Goal: Task Accomplishment & Management: Use online tool/utility

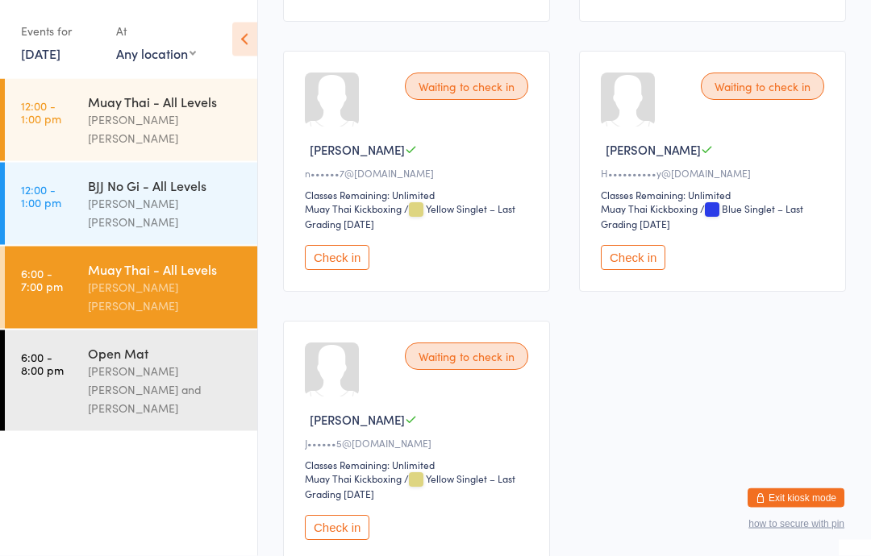
scroll to position [1073, 0]
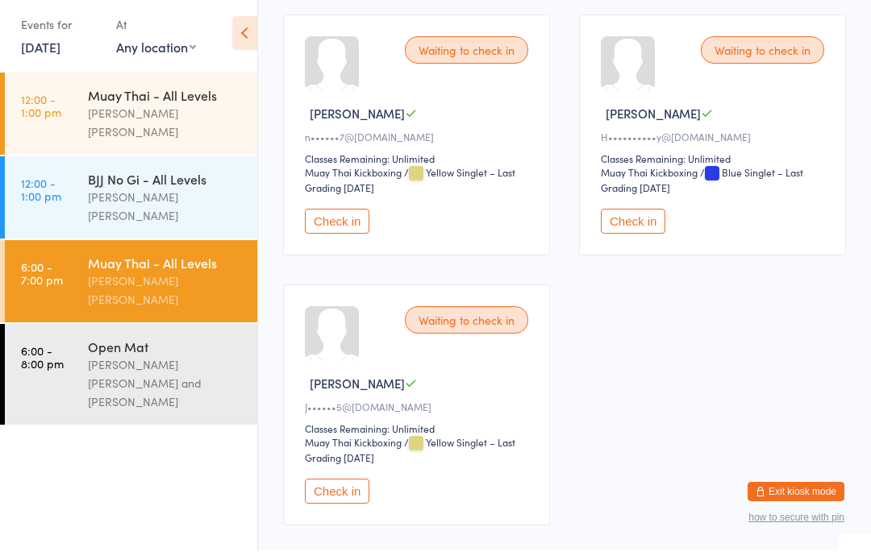
click at [326, 510] on button "Check in" at bounding box center [337, 497] width 64 height 25
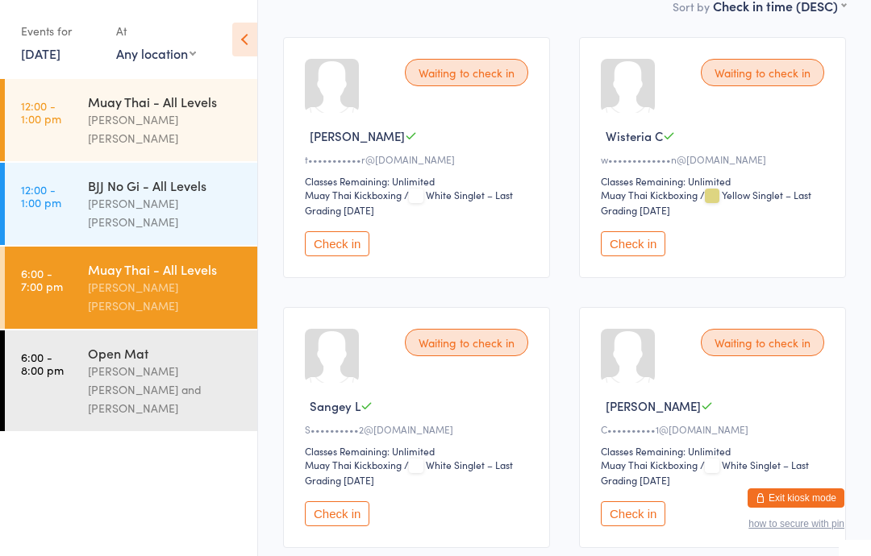
scroll to position [255, 0]
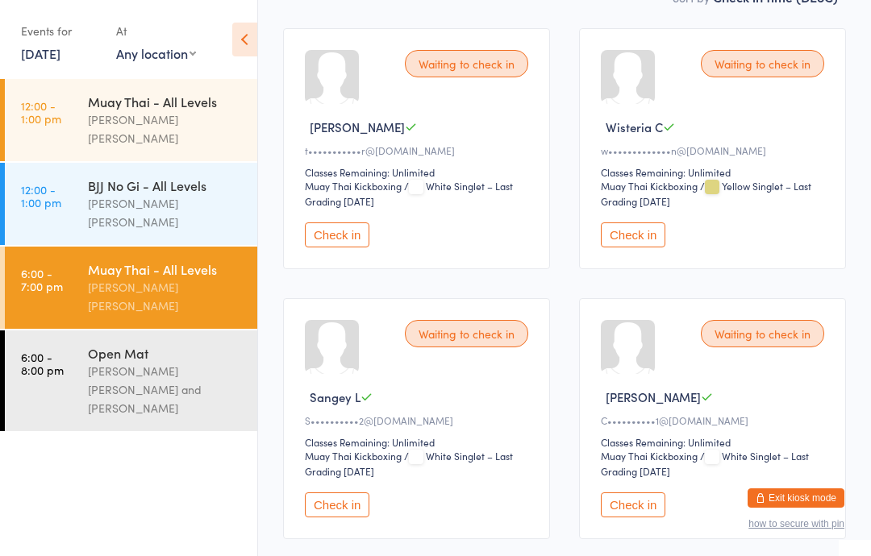
click at [631, 518] on button "Check in" at bounding box center [633, 505] width 64 height 25
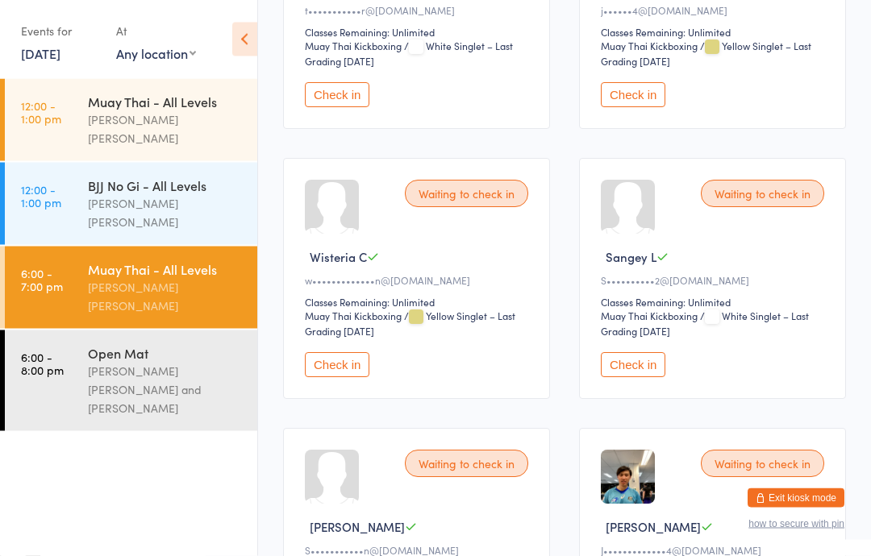
scroll to position [395, 0]
click at [627, 377] on button "Check in" at bounding box center [633, 364] width 64 height 25
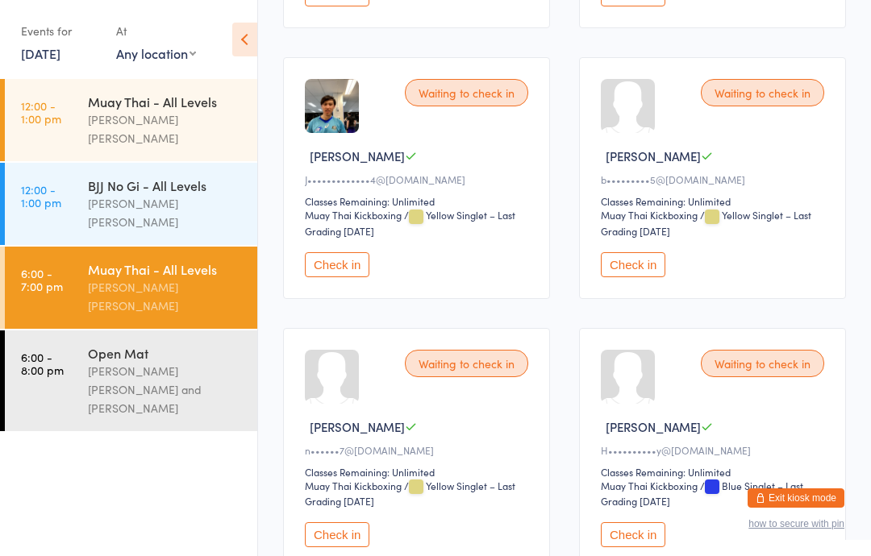
scroll to position [762, 0]
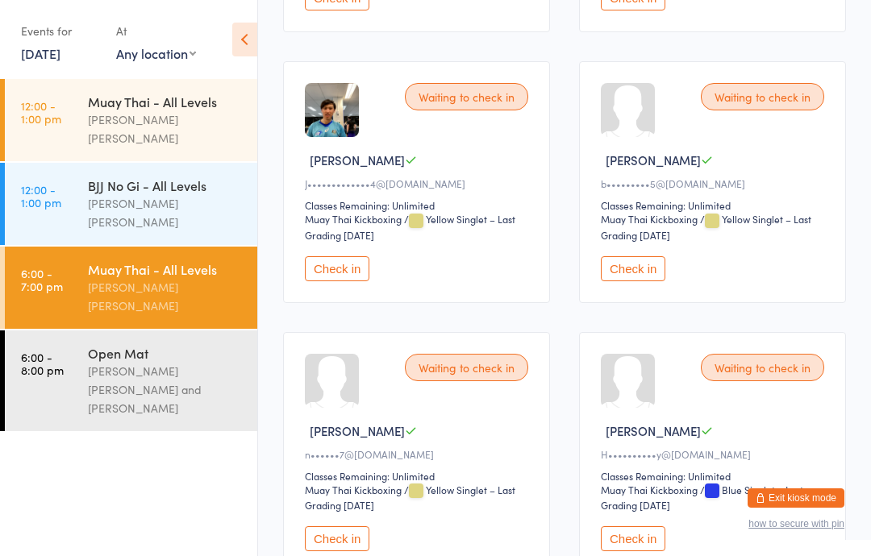
click at [628, 281] on button "Check in" at bounding box center [633, 268] width 64 height 25
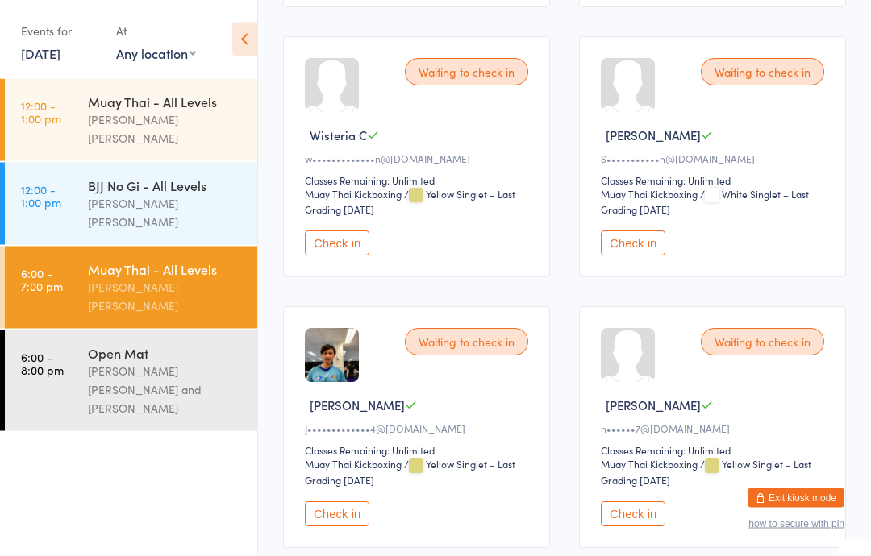
scroll to position [0, 0]
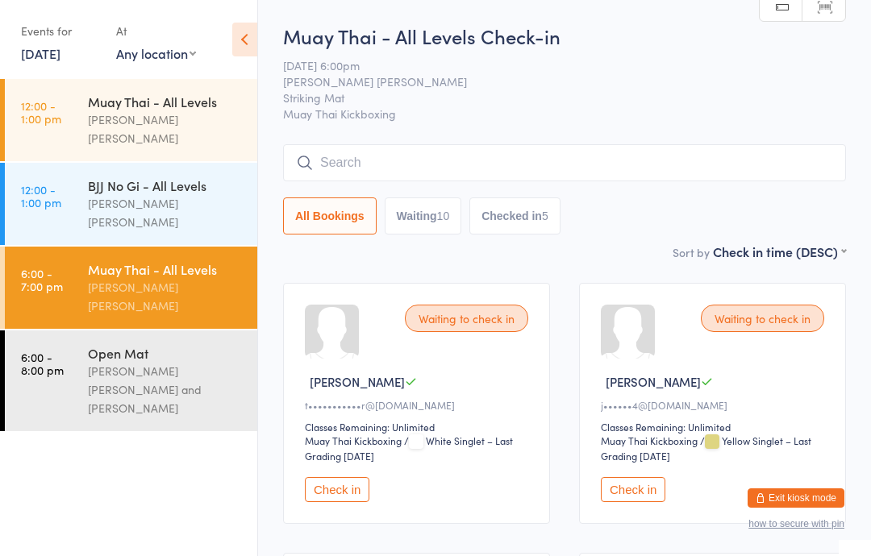
click at [545, 152] on input "search" at bounding box center [564, 162] width 563 height 37
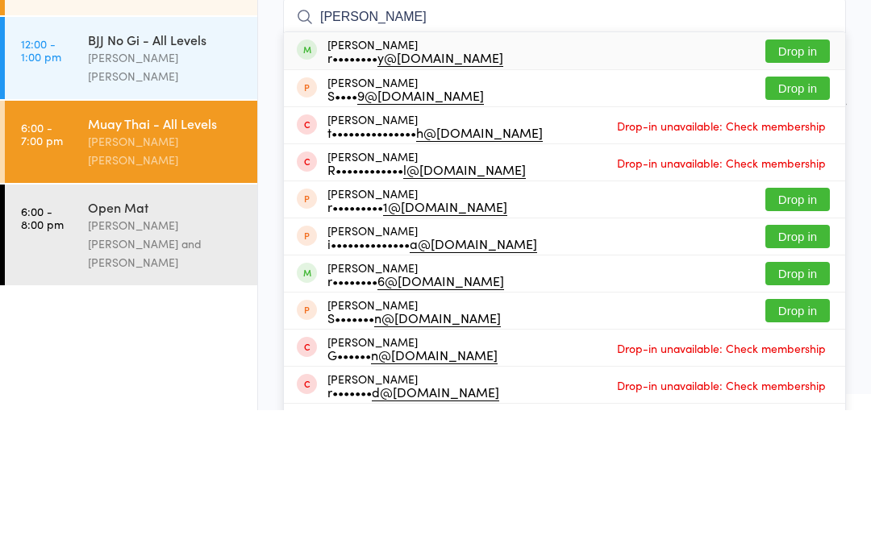
type input "[PERSON_NAME]"
click at [817, 185] on button "Drop in" at bounding box center [797, 196] width 64 height 23
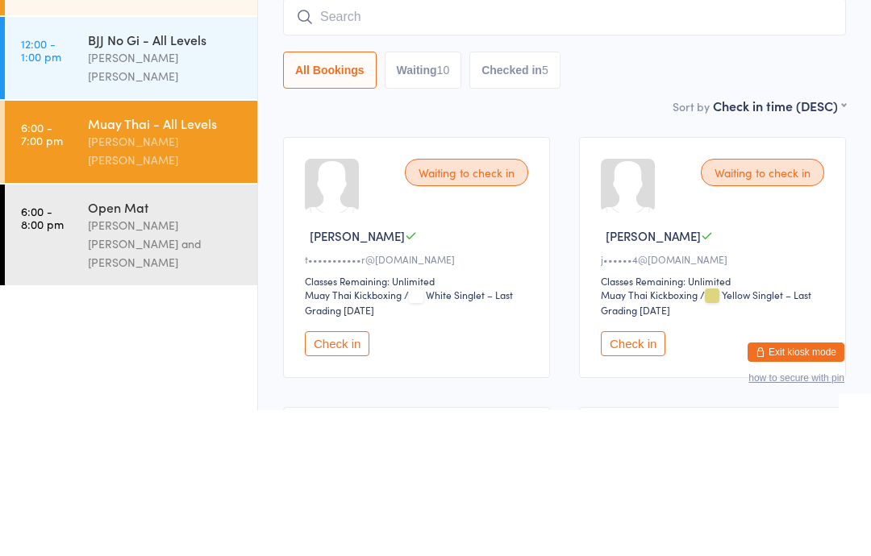
scroll to position [146, 0]
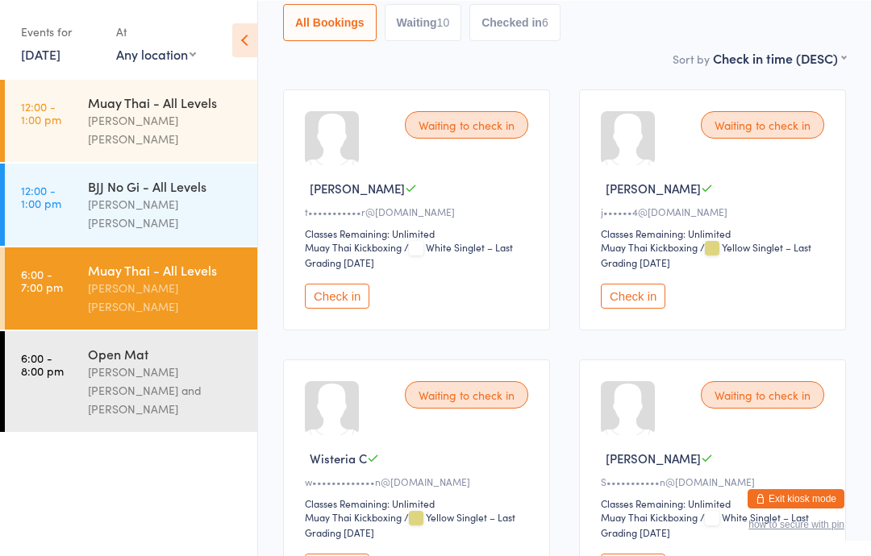
click at [344, 555] on button "Check in" at bounding box center [337, 565] width 64 height 25
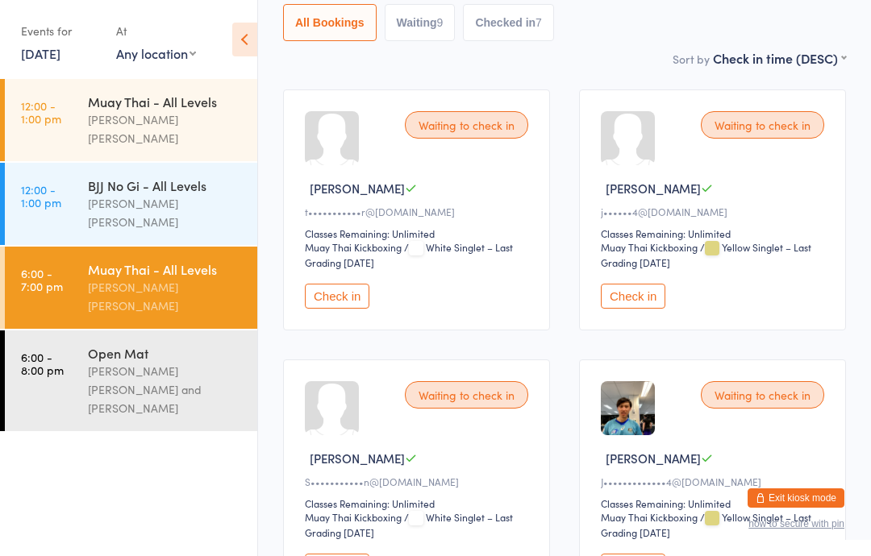
click at [76, 247] on link "6:00 - 7:00 pm Muay Thai - All Levels [PERSON_NAME] [PERSON_NAME]" at bounding box center [131, 288] width 252 height 82
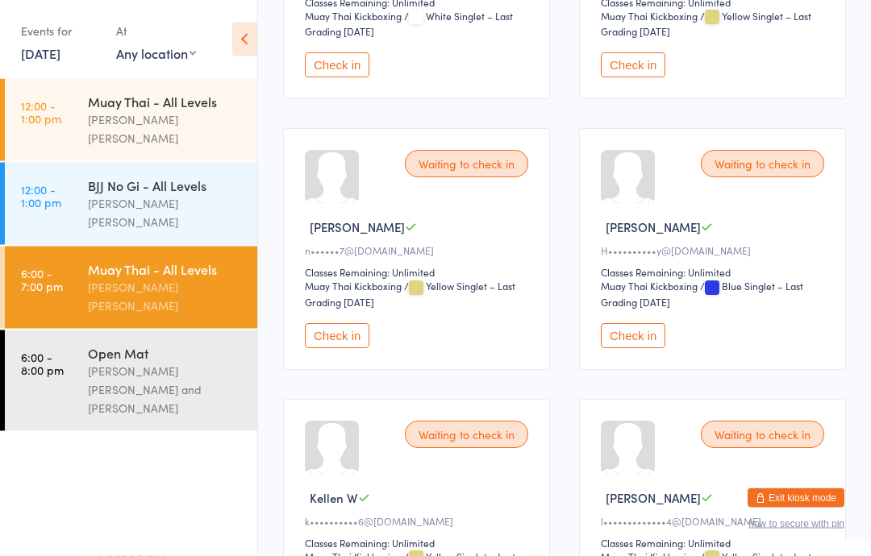
scroll to position [695, 0]
click at [322, 348] on button "Check in" at bounding box center [337, 335] width 64 height 25
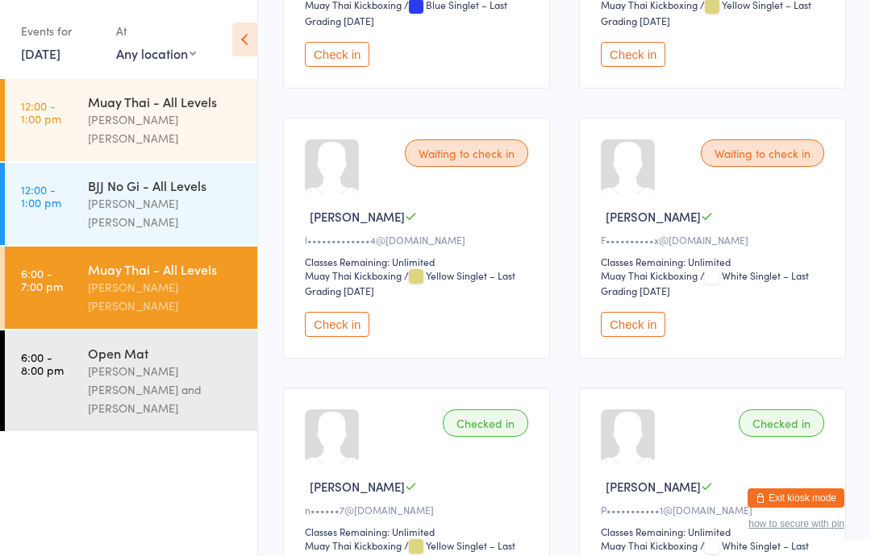
scroll to position [958, 0]
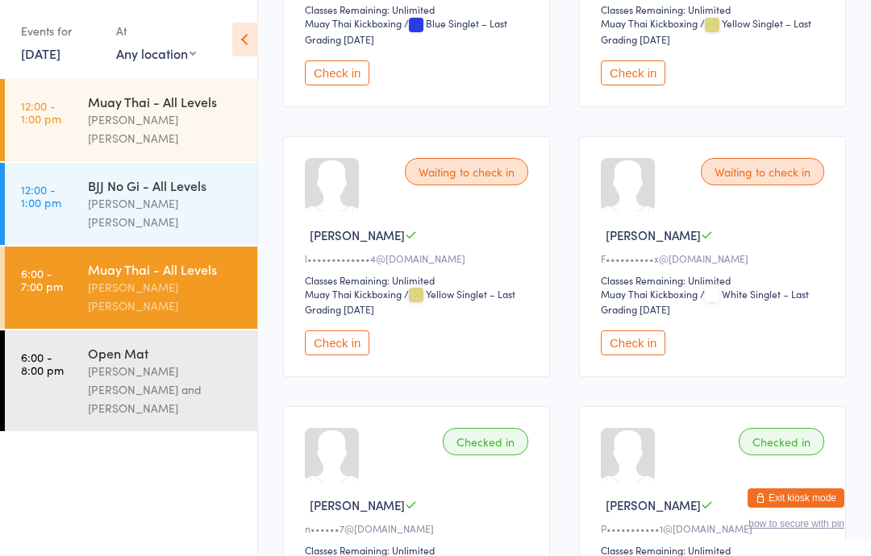
click at [657, 85] on button "Check in" at bounding box center [633, 72] width 64 height 25
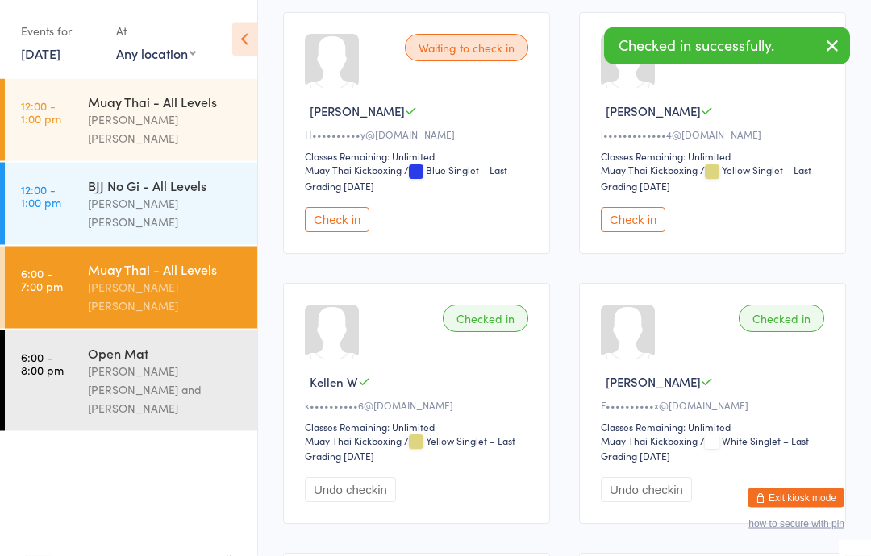
click at [639, 233] on button "Check in" at bounding box center [633, 220] width 64 height 25
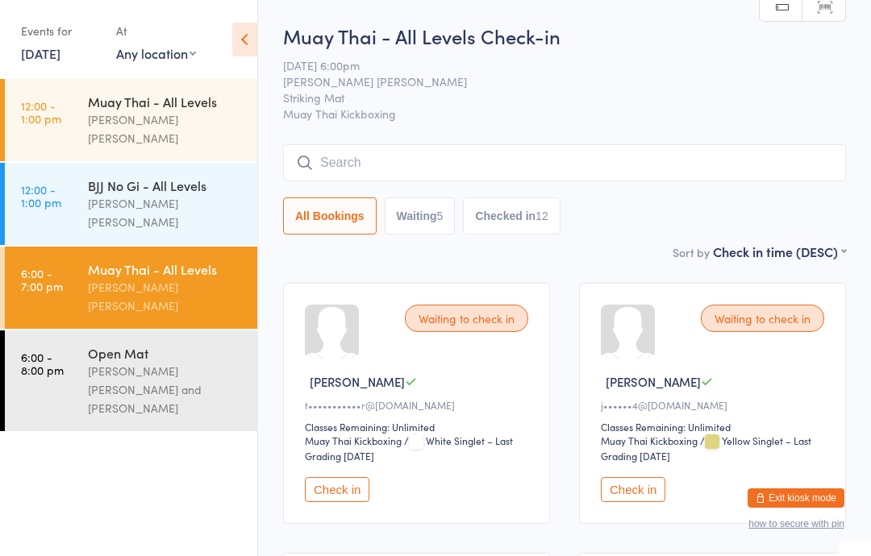
scroll to position [14, 0]
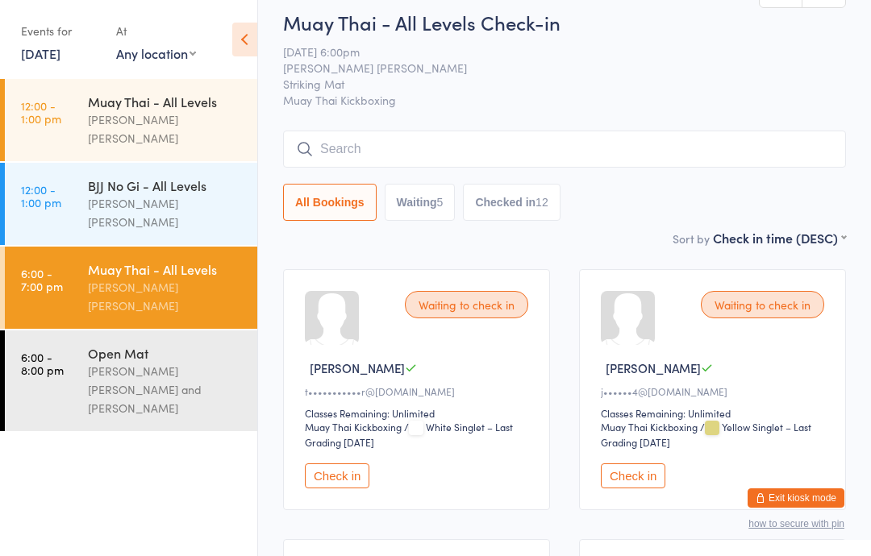
click at [535, 139] on input "search" at bounding box center [564, 149] width 563 height 37
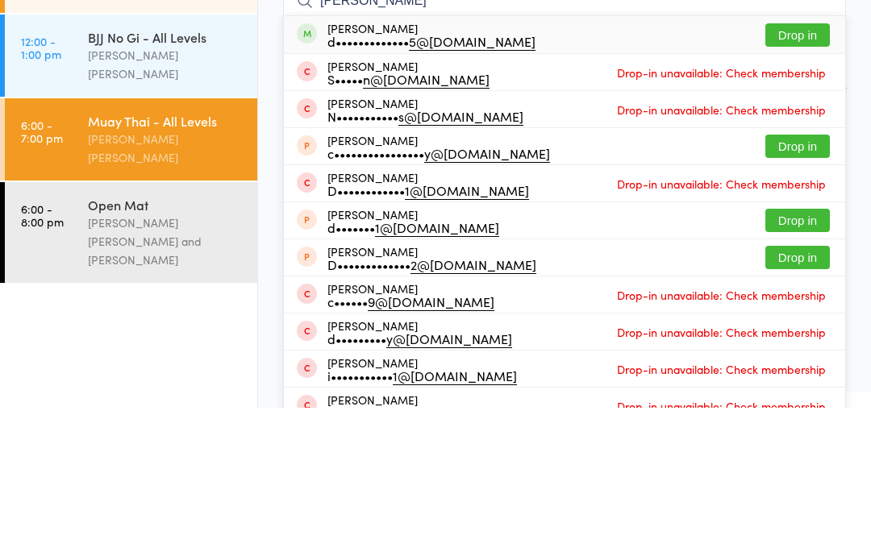
type input "[PERSON_NAME]"
click at [792, 172] on button "Drop in" at bounding box center [797, 183] width 64 height 23
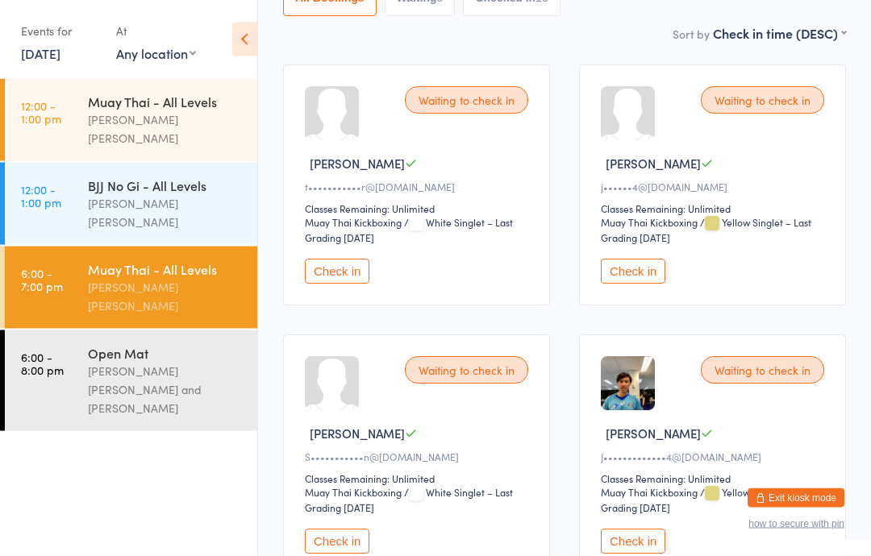
click at [333, 555] on button "Check in" at bounding box center [337, 542] width 64 height 25
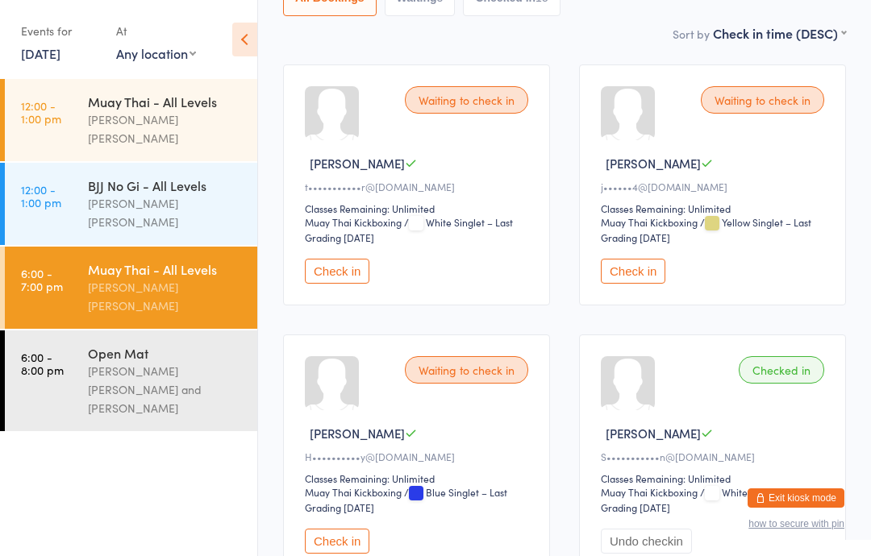
click at [342, 554] on button "Check in" at bounding box center [337, 541] width 64 height 25
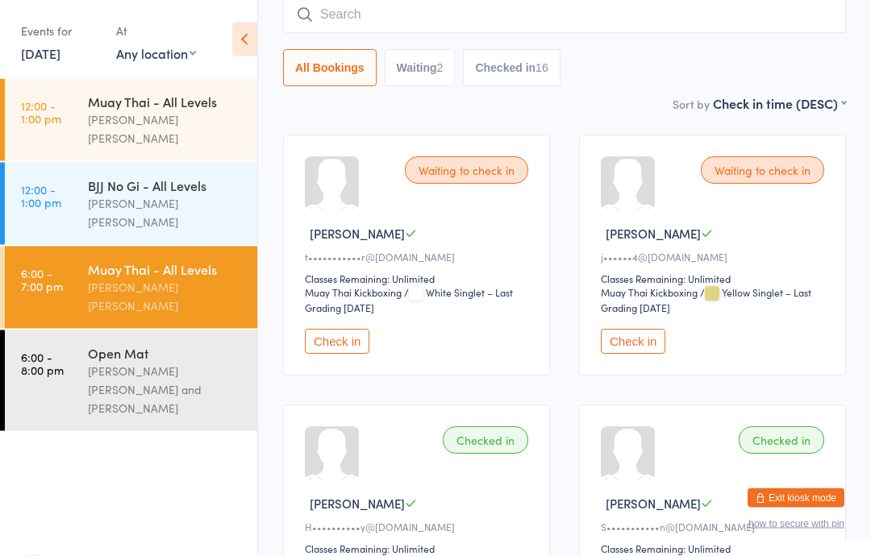
scroll to position [127, 0]
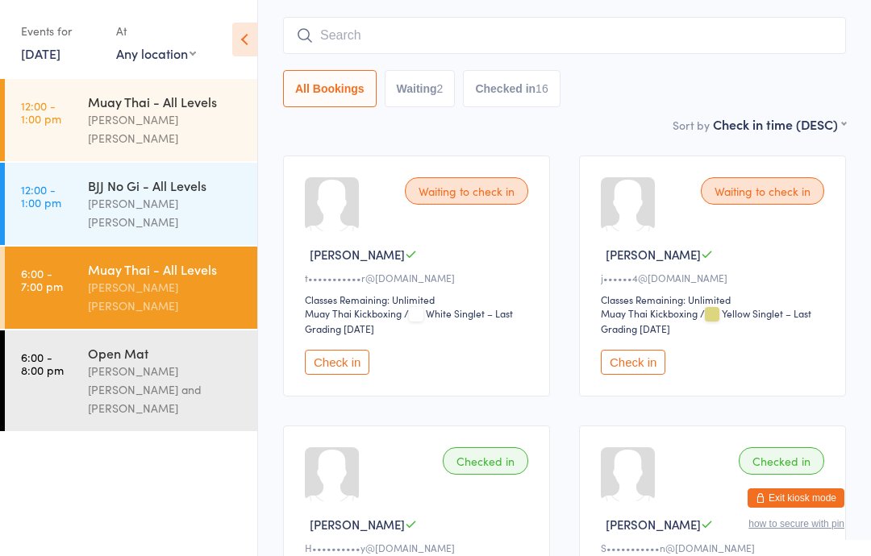
click at [623, 34] on input "search" at bounding box center [564, 35] width 563 height 37
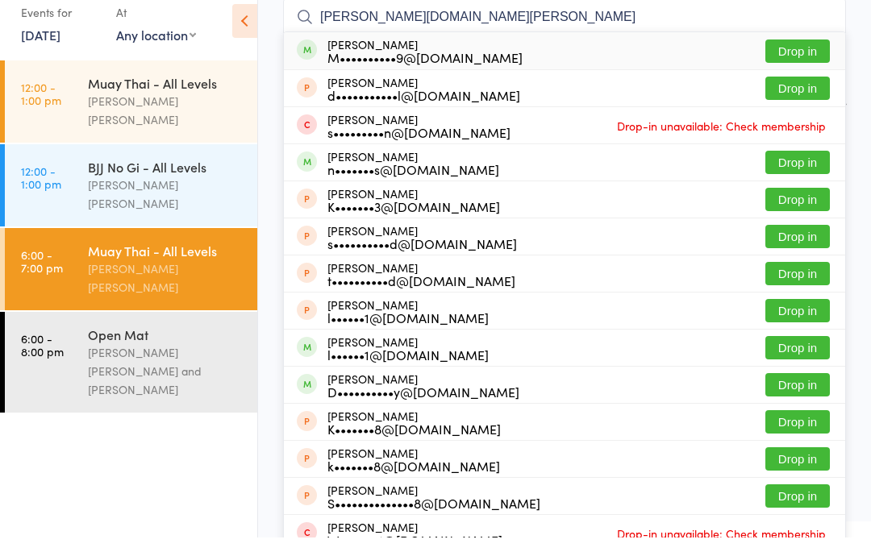
scroll to position [146, 0]
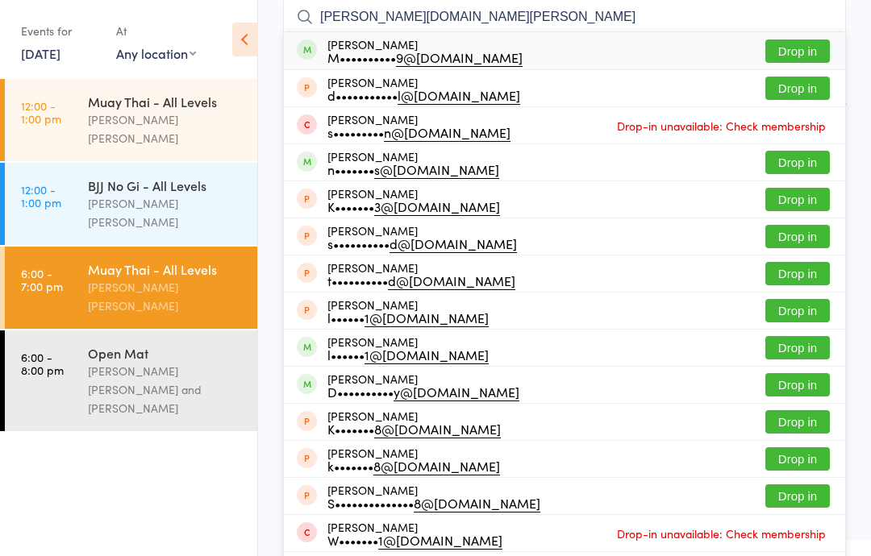
type input "[PERSON_NAME][DOMAIN_NAME][PERSON_NAME]"
click at [811, 48] on button "Drop in" at bounding box center [797, 51] width 64 height 23
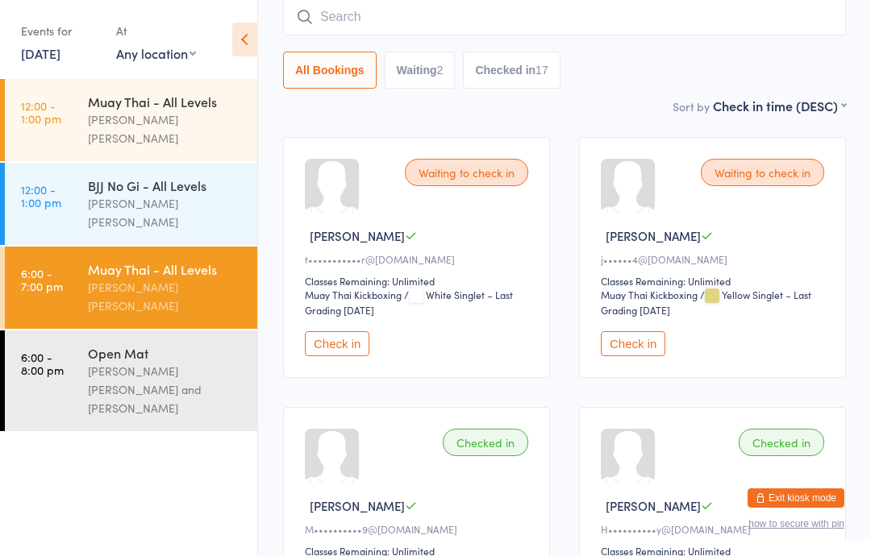
click at [633, 345] on button "Check in" at bounding box center [633, 343] width 64 height 25
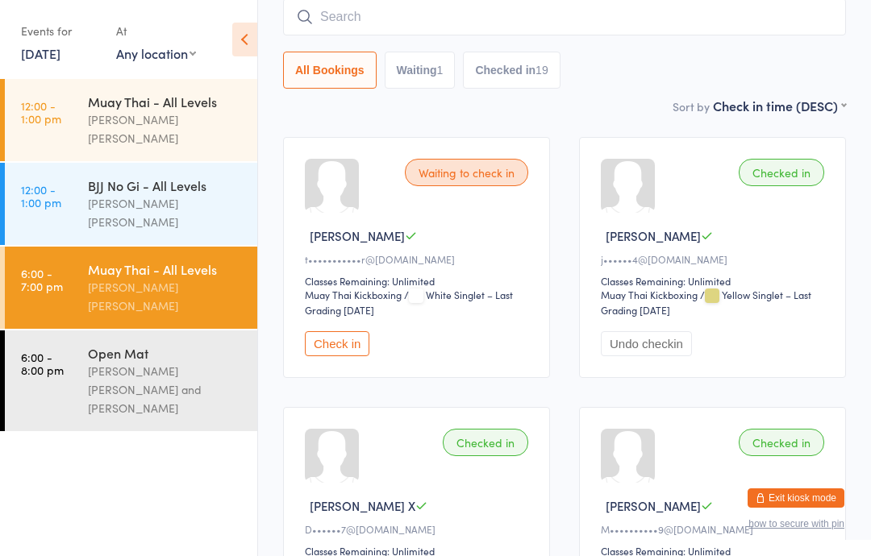
click at [597, 35] on input "search" at bounding box center [564, 16] width 563 height 37
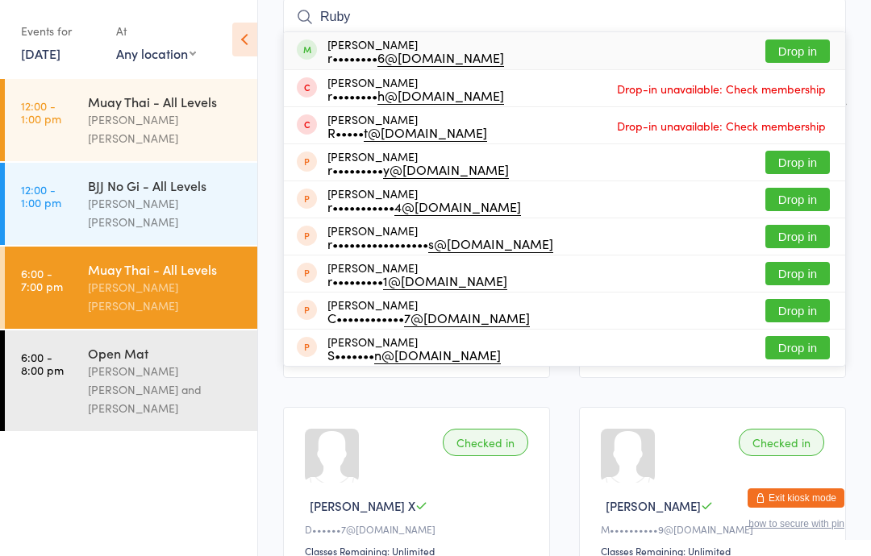
type input "Ruby"
click at [800, 52] on button "Drop in" at bounding box center [797, 51] width 64 height 23
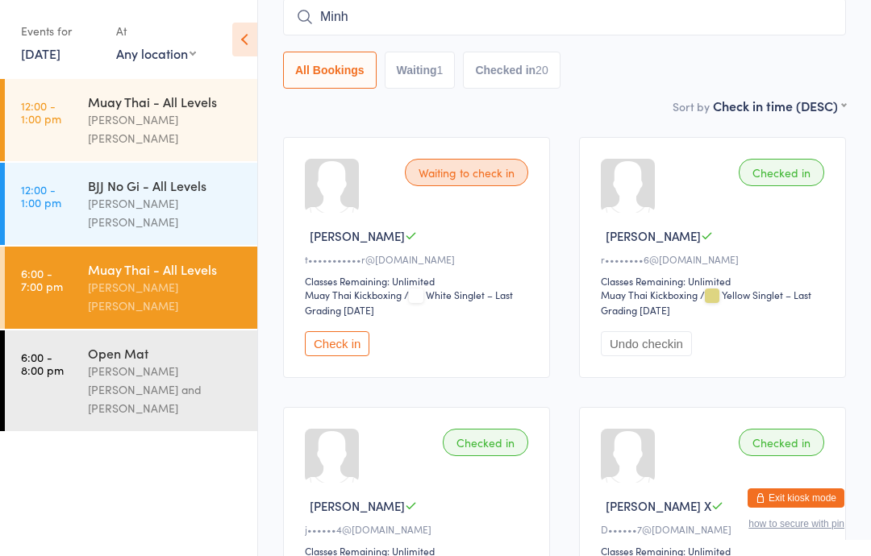
type input "Minh"
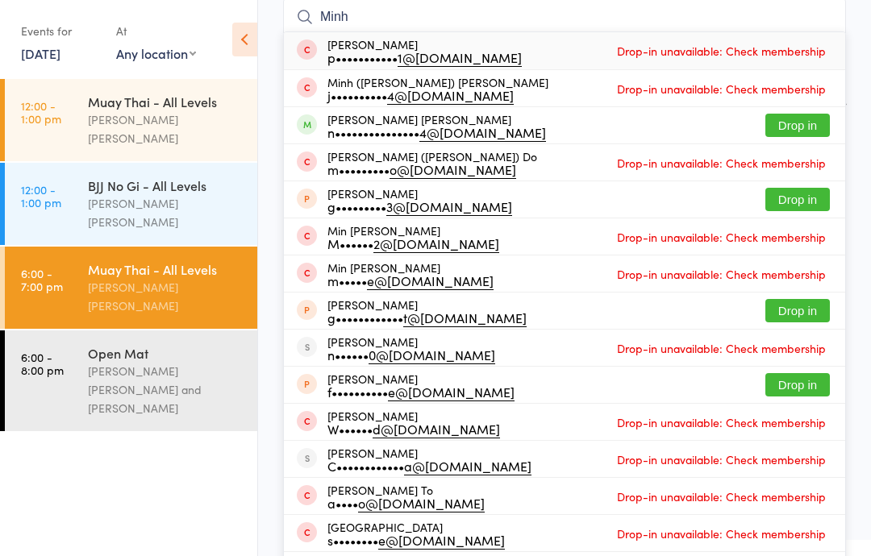
click at [797, 129] on button "Drop in" at bounding box center [797, 125] width 64 height 23
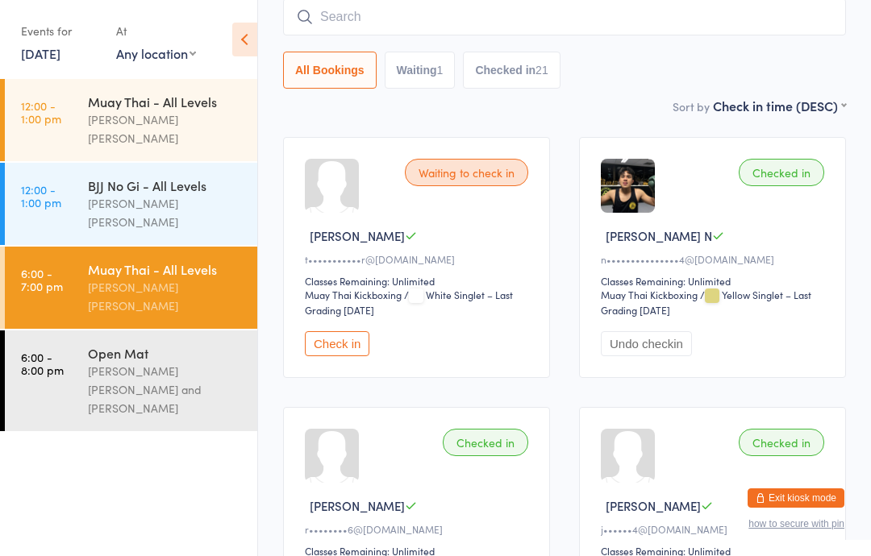
click at [210, 344] on div "Open Mat" at bounding box center [166, 353] width 156 height 18
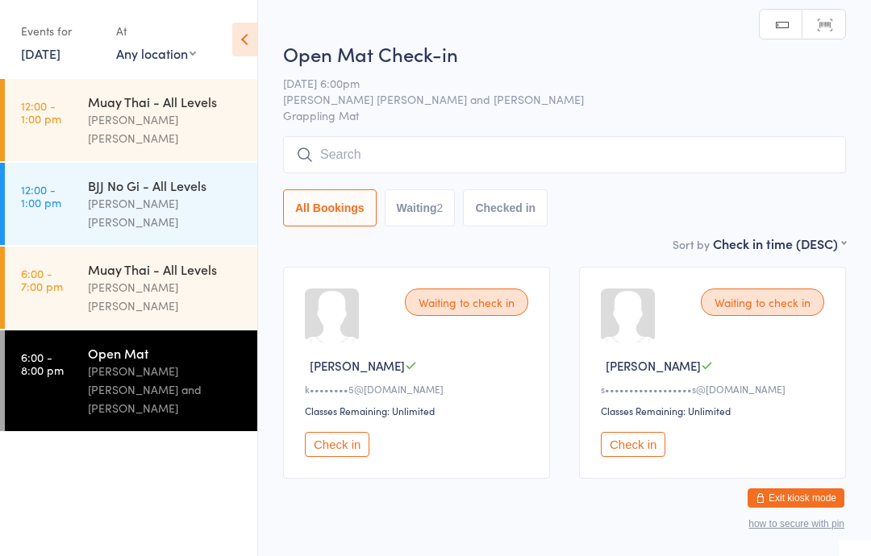
click at [433, 243] on div "Sort by Check in time (DESC) First name (ASC) First name (DESC) Last name (ASC)…" at bounding box center [564, 244] width 563 height 18
click at [425, 207] on button "Waiting 2" at bounding box center [420, 207] width 71 height 37
select select "0"
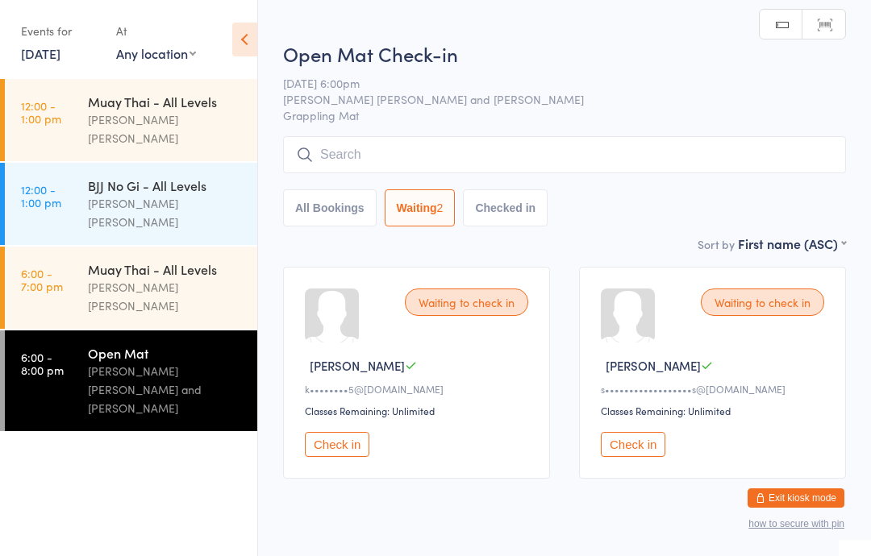
click at [647, 455] on button "Check in" at bounding box center [633, 444] width 64 height 25
